Goal: Use online tool/utility: Obtain resource

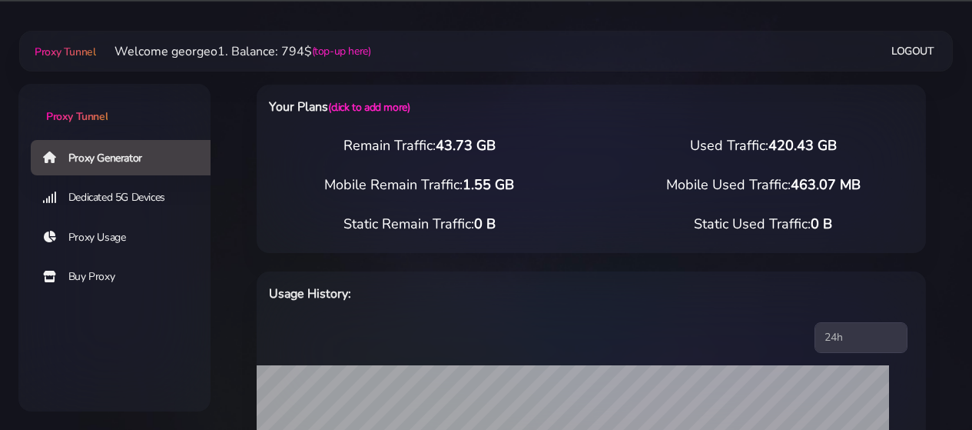
select select "US"
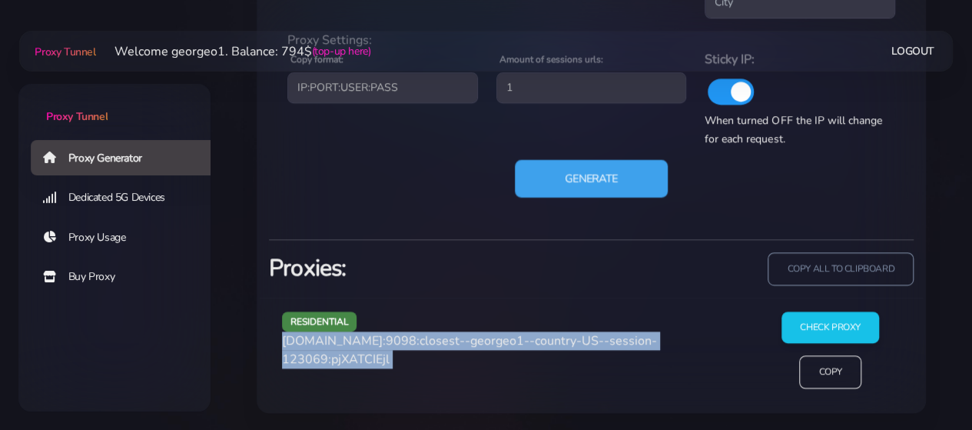
click at [585, 174] on button "Generate" at bounding box center [591, 178] width 153 height 38
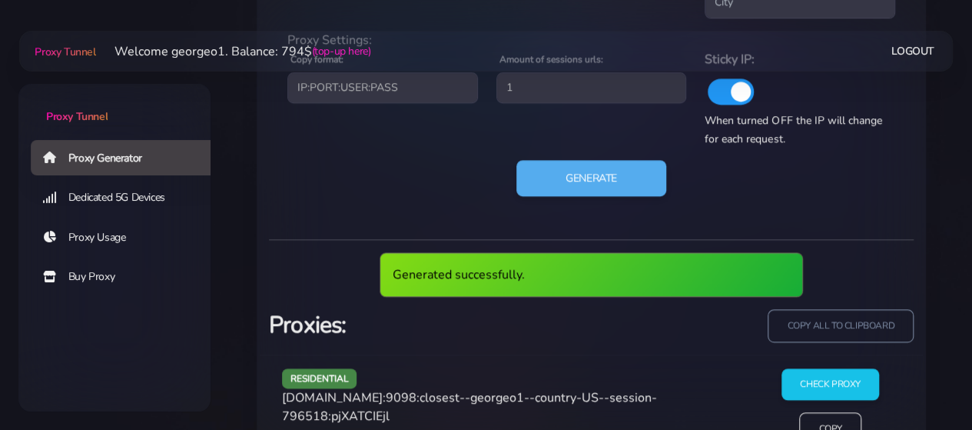
click at [361, 394] on span "[DOMAIN_NAME]:9098:closest--georgeo1--country-US--session-796518:pjXATCIEjl" at bounding box center [469, 406] width 375 height 35
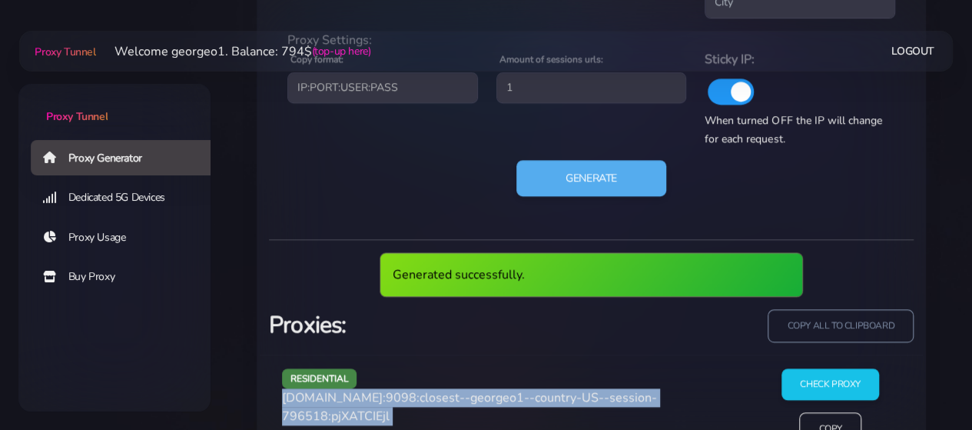
click at [361, 394] on span "[DOMAIN_NAME]:9098:closest--georgeo1--country-US--session-796518:pjXATCIEjl" at bounding box center [469, 406] width 375 height 35
copy div "[DOMAIN_NAME]:9098:closest--georgeo1--country-US--session-796518:pjXATCIEjl"
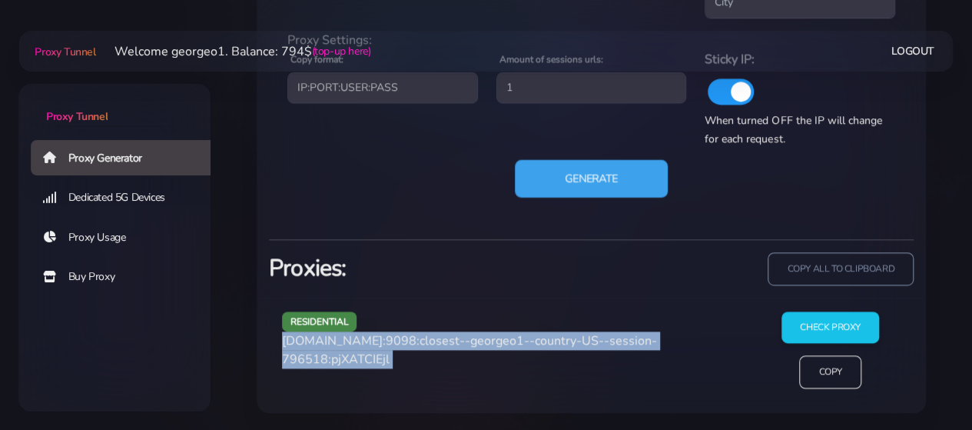
click at [592, 179] on button "Generate" at bounding box center [591, 178] width 153 height 38
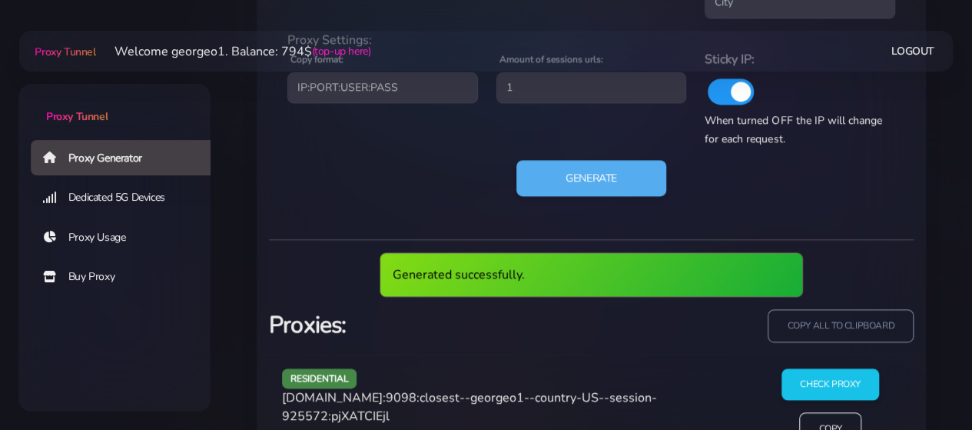
click at [335, 400] on span "[DOMAIN_NAME]:9098:closest--georgeo1--country-US--session-925572:pjXATCIEjl" at bounding box center [469, 406] width 375 height 35
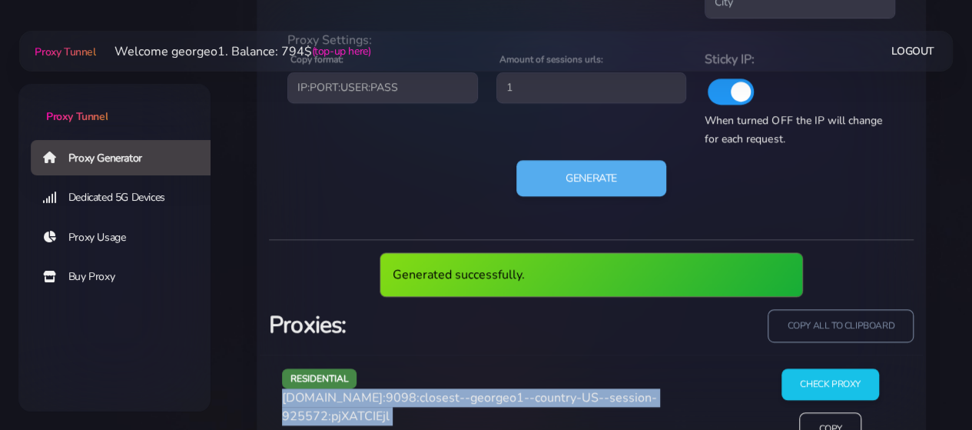
click at [335, 400] on span "[DOMAIN_NAME]:9098:closest--georgeo1--country-US--session-925572:pjXATCIEjl" at bounding box center [469, 406] width 375 height 35
copy div "[DOMAIN_NAME]:9098:closest--georgeo1--country-US--session-925572:pjXATCIEjl"
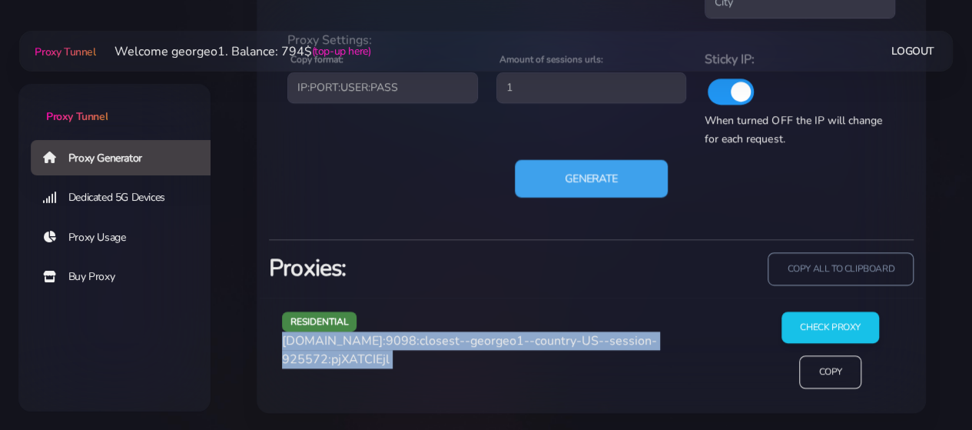
click at [561, 177] on button "Generate" at bounding box center [591, 178] width 153 height 38
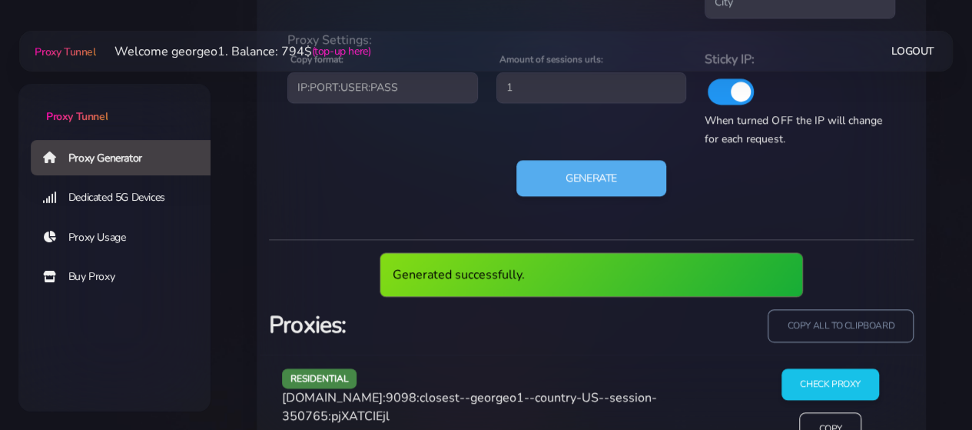
click at [337, 393] on span "[DOMAIN_NAME]:9098:closest--georgeo1--country-US--session-350765:pjXATCIEjl" at bounding box center [469, 406] width 375 height 35
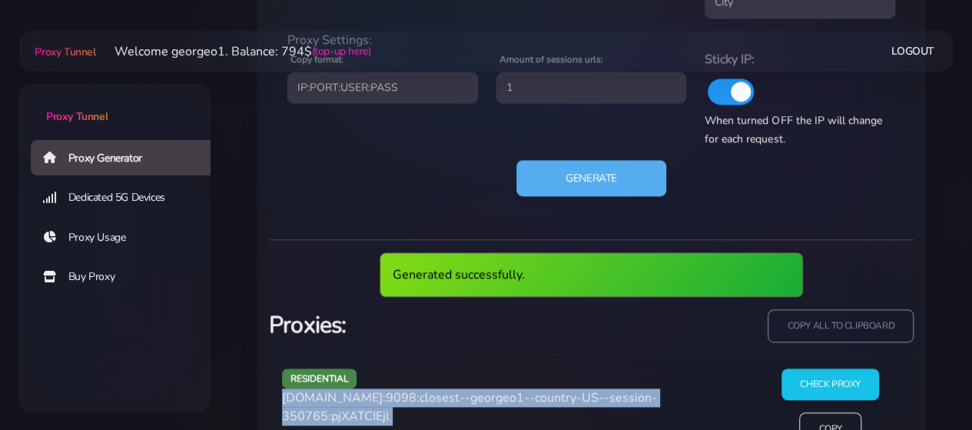
click at [337, 393] on span "[DOMAIN_NAME]:9098:closest--georgeo1--country-US--session-350765:pjXATCIEjl" at bounding box center [469, 406] width 375 height 35
copy div "[DOMAIN_NAME]:9098:closest--georgeo1--country-US--session-350765:pjXATCIEjl"
